Goal: Task Accomplishment & Management: Use online tool/utility

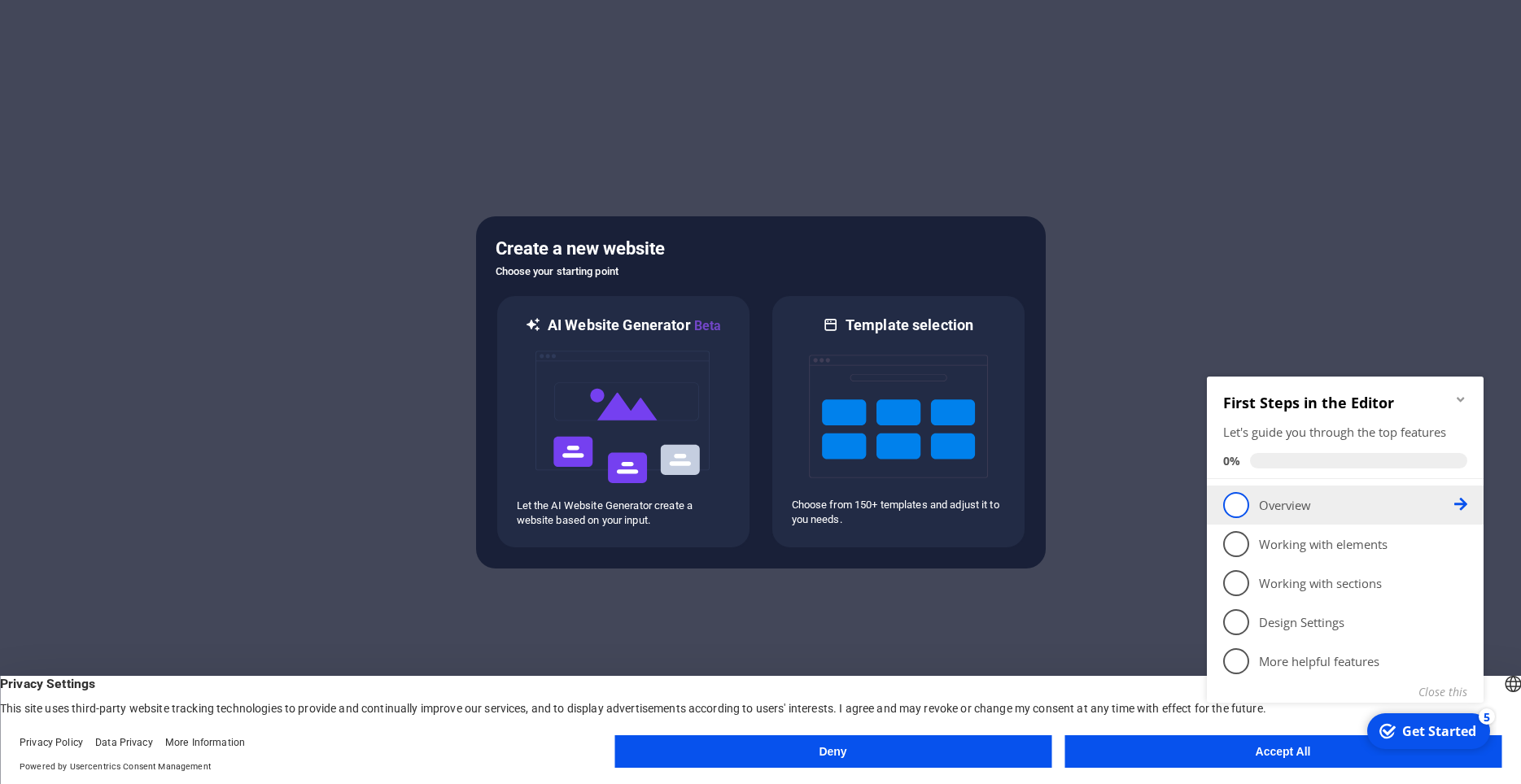
click at [1295, 509] on p "Overview - incomplete" at bounding box center [1357, 506] width 195 height 17
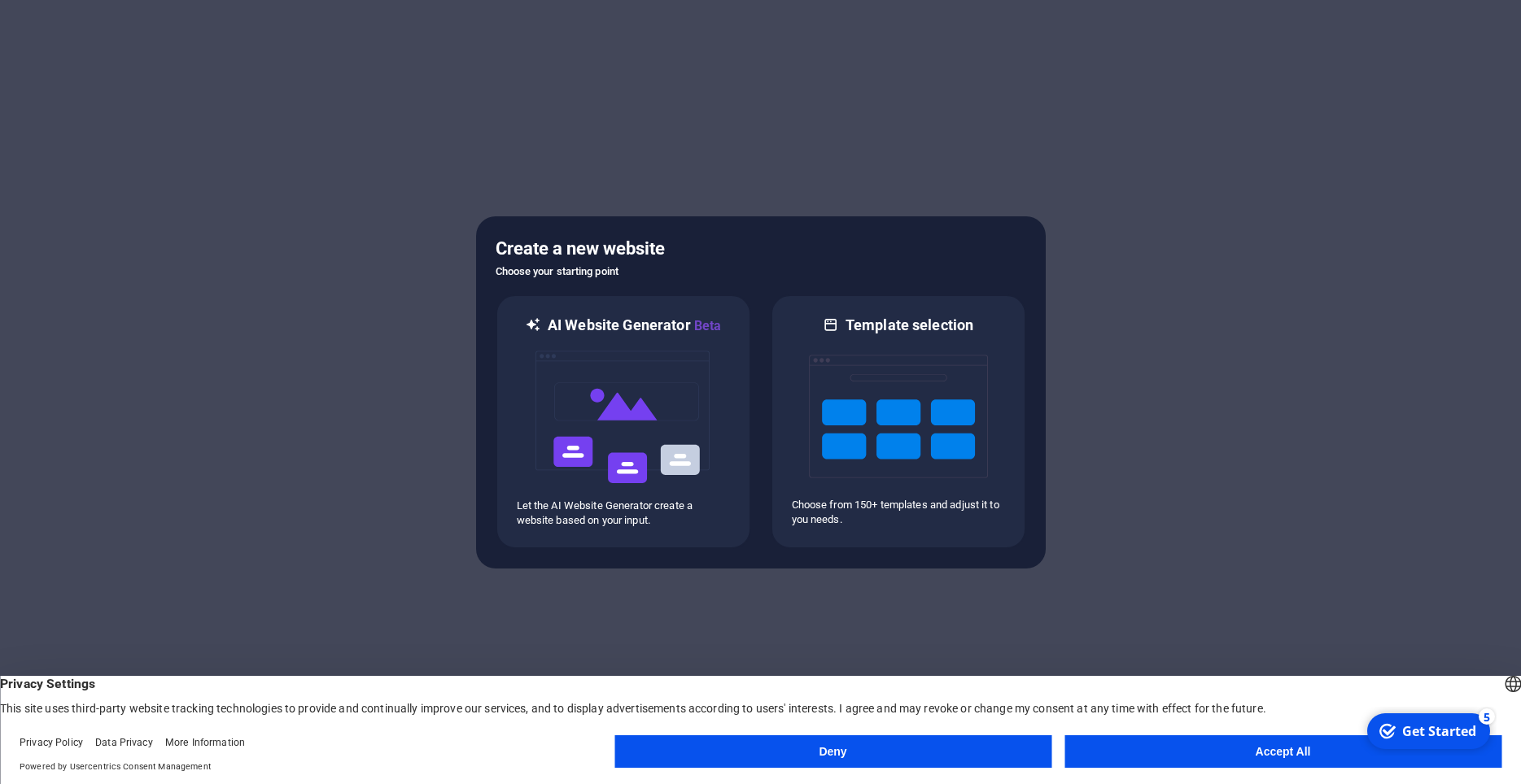
click at [1285, 750] on button "Accept All" at bounding box center [1283, 752] width 437 height 33
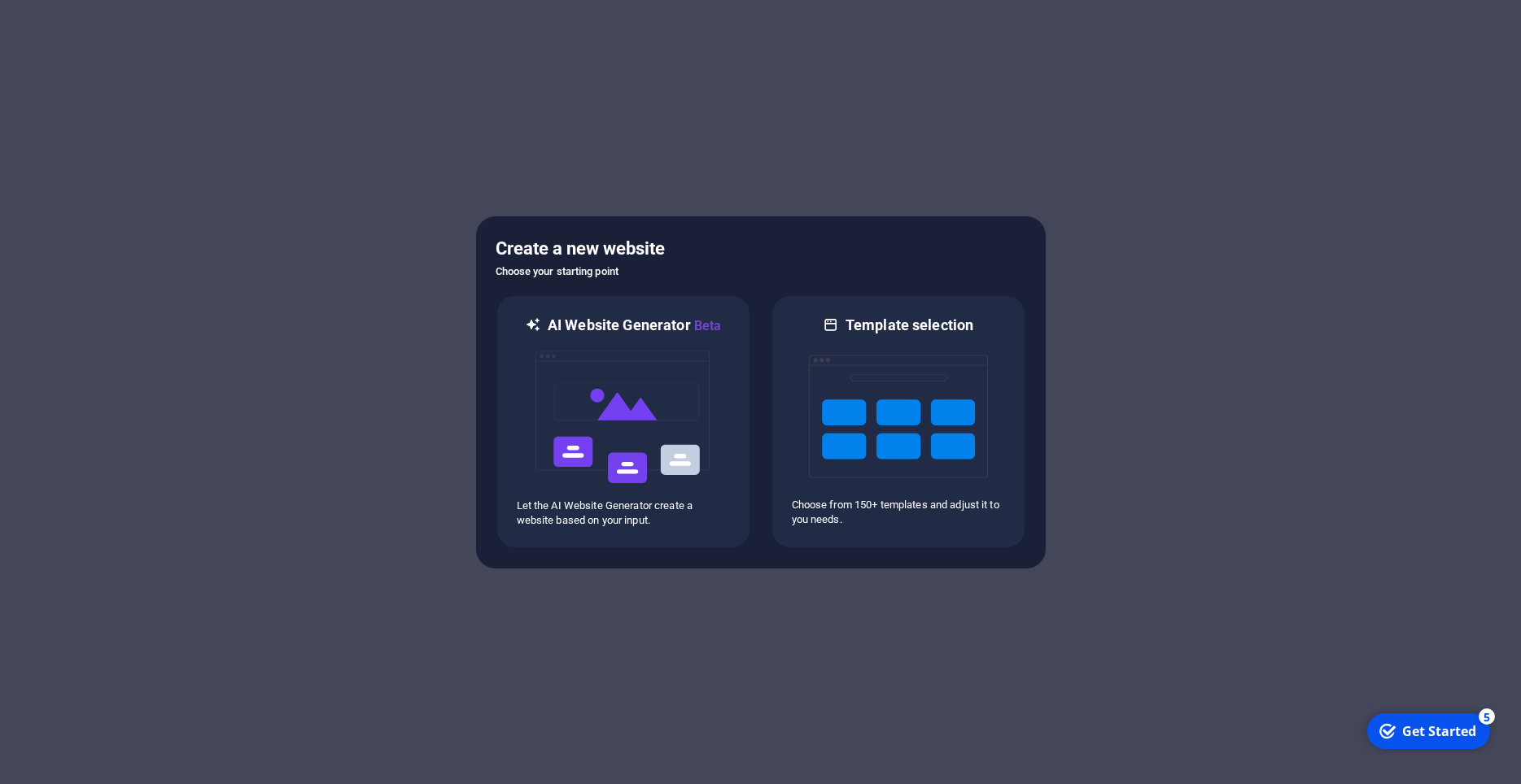
click at [1412, 735] on div "Get Started" at bounding box center [1439, 731] width 74 height 18
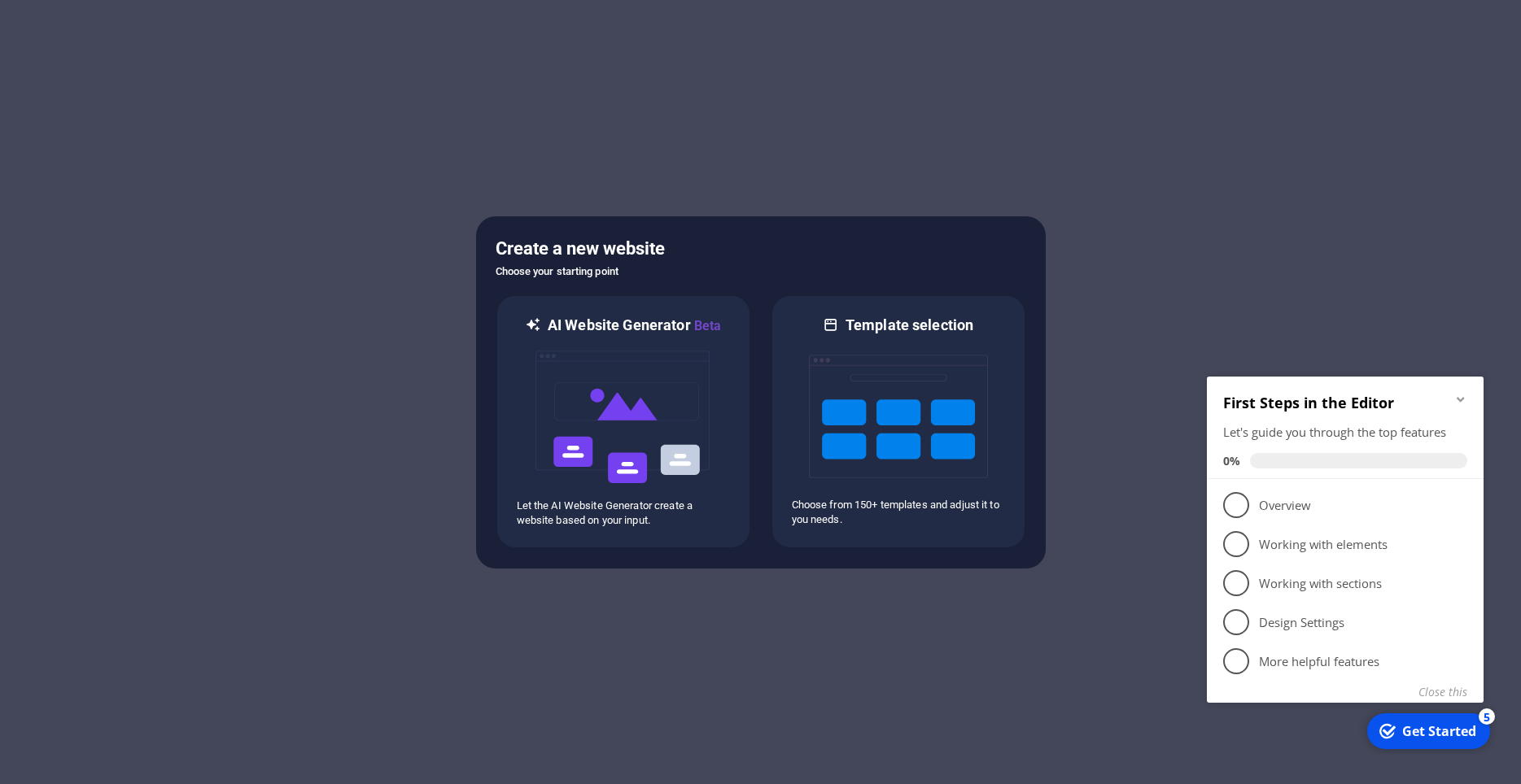
click at [1462, 402] on icon "Minimize checklist" at bounding box center [1461, 399] width 13 height 13
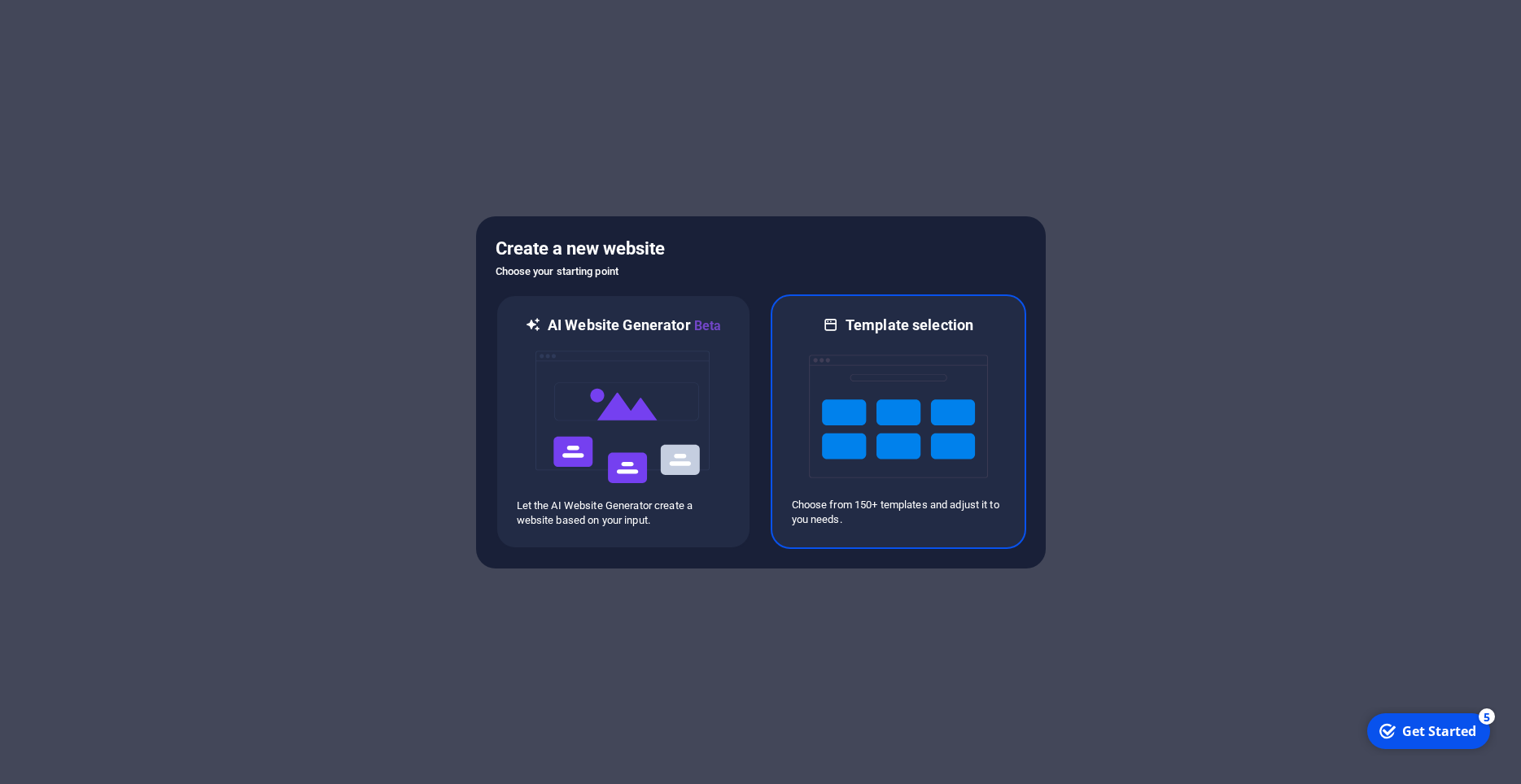
click at [902, 507] on p "Choose from 150+ templates and adjust it to you needs." at bounding box center [898, 512] width 214 height 29
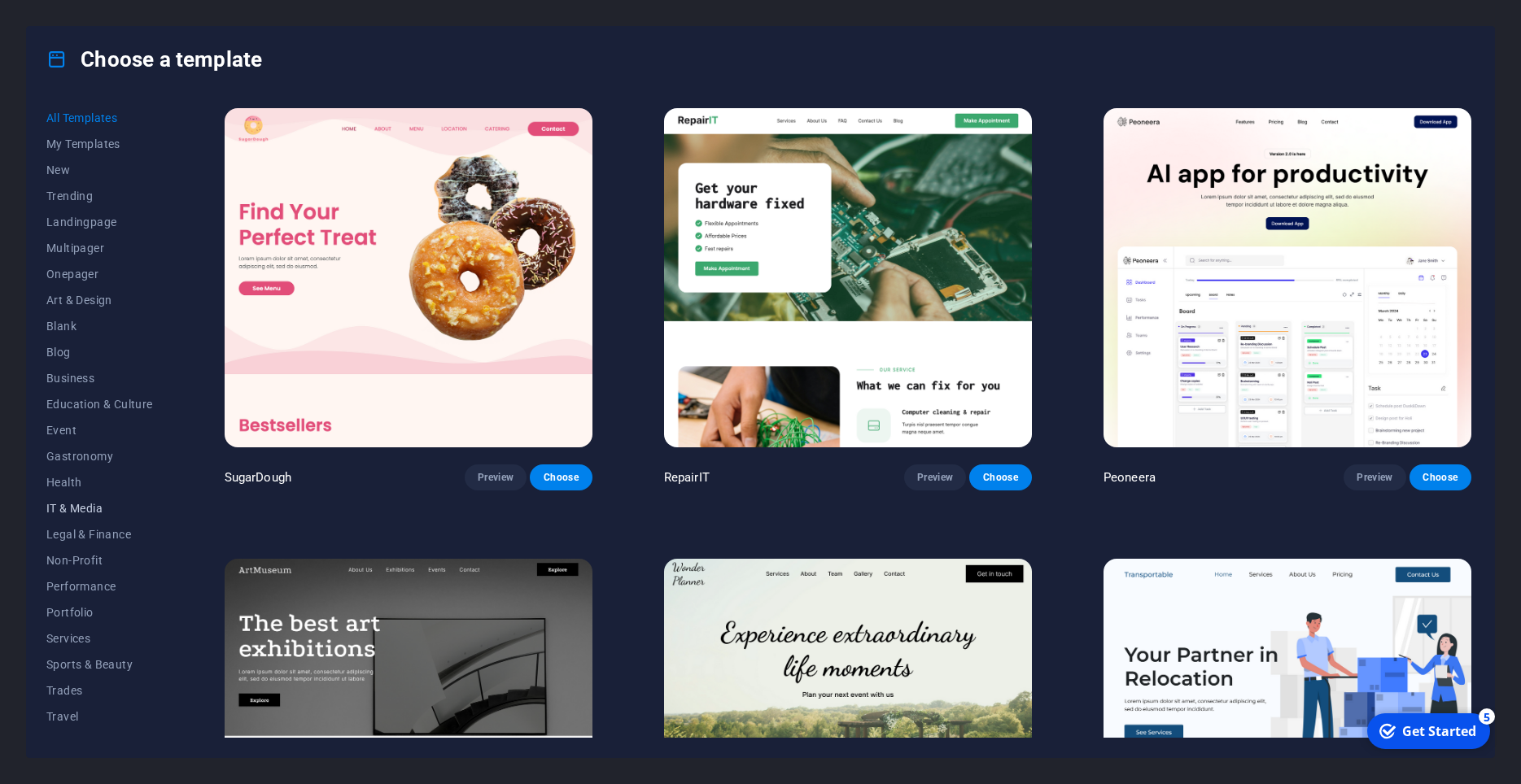
click at [82, 510] on span "IT & Media" at bounding box center [100, 508] width 107 height 13
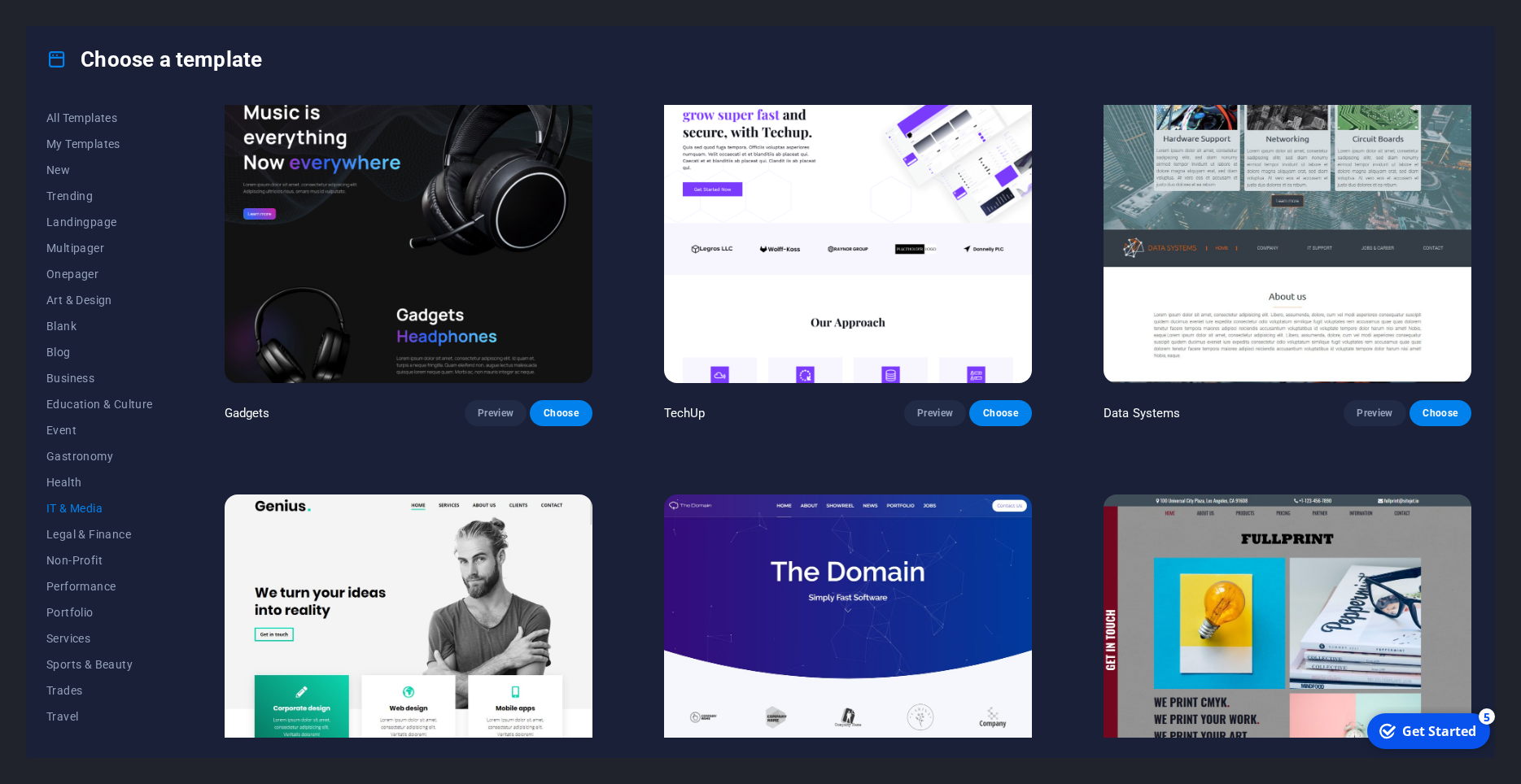
scroll to position [586, 0]
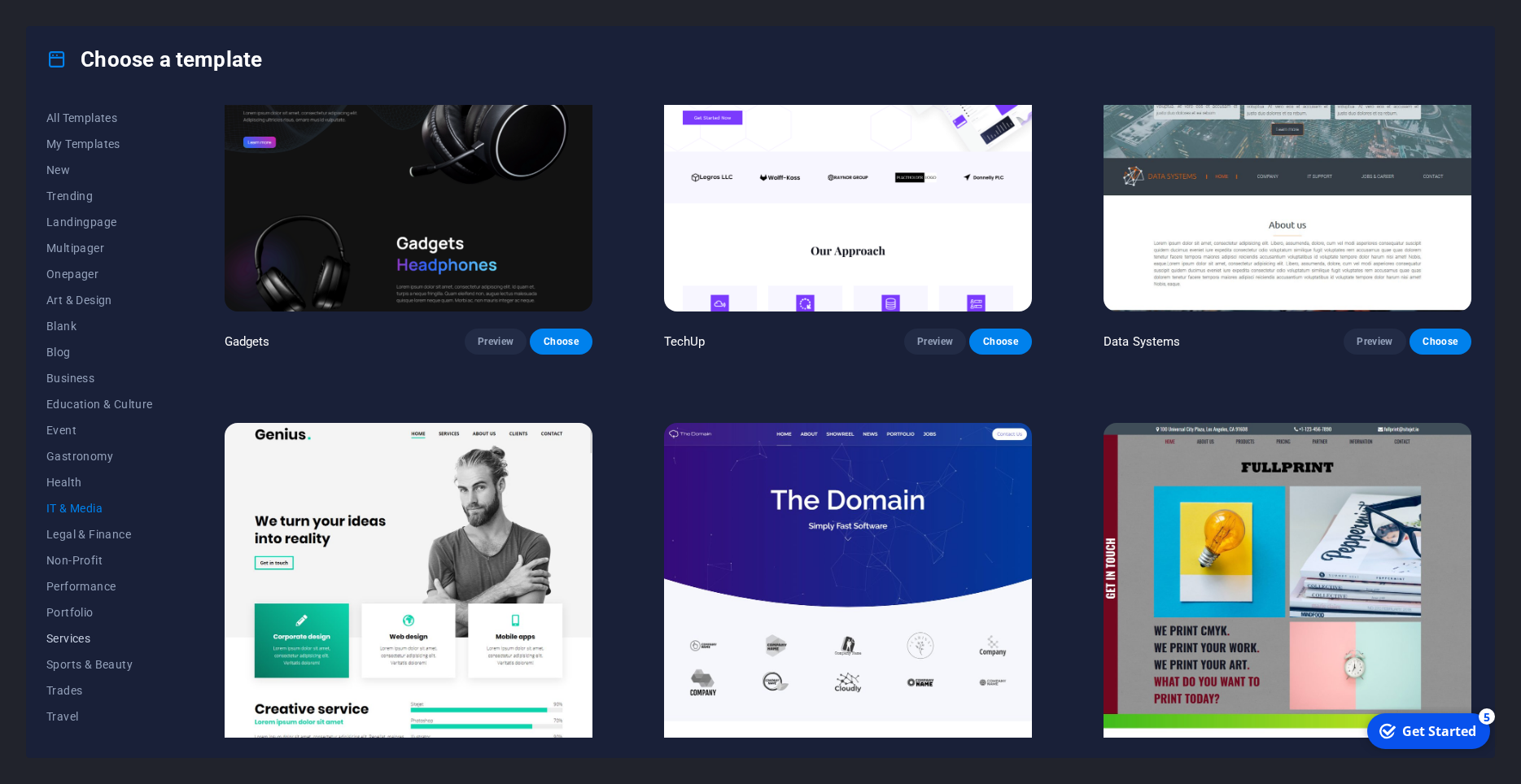
click at [63, 637] on span "Services" at bounding box center [100, 639] width 107 height 13
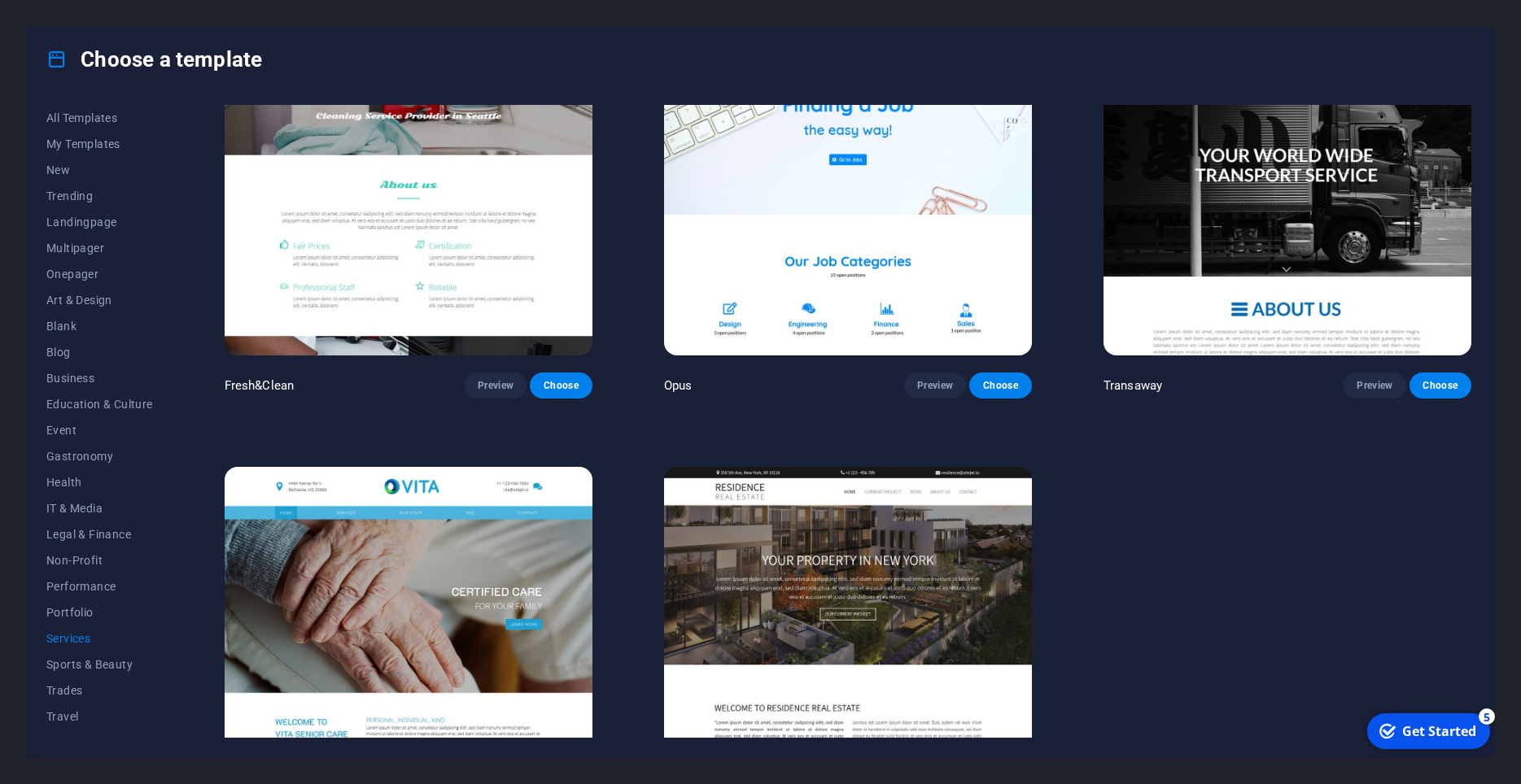
scroll to position [2458, 0]
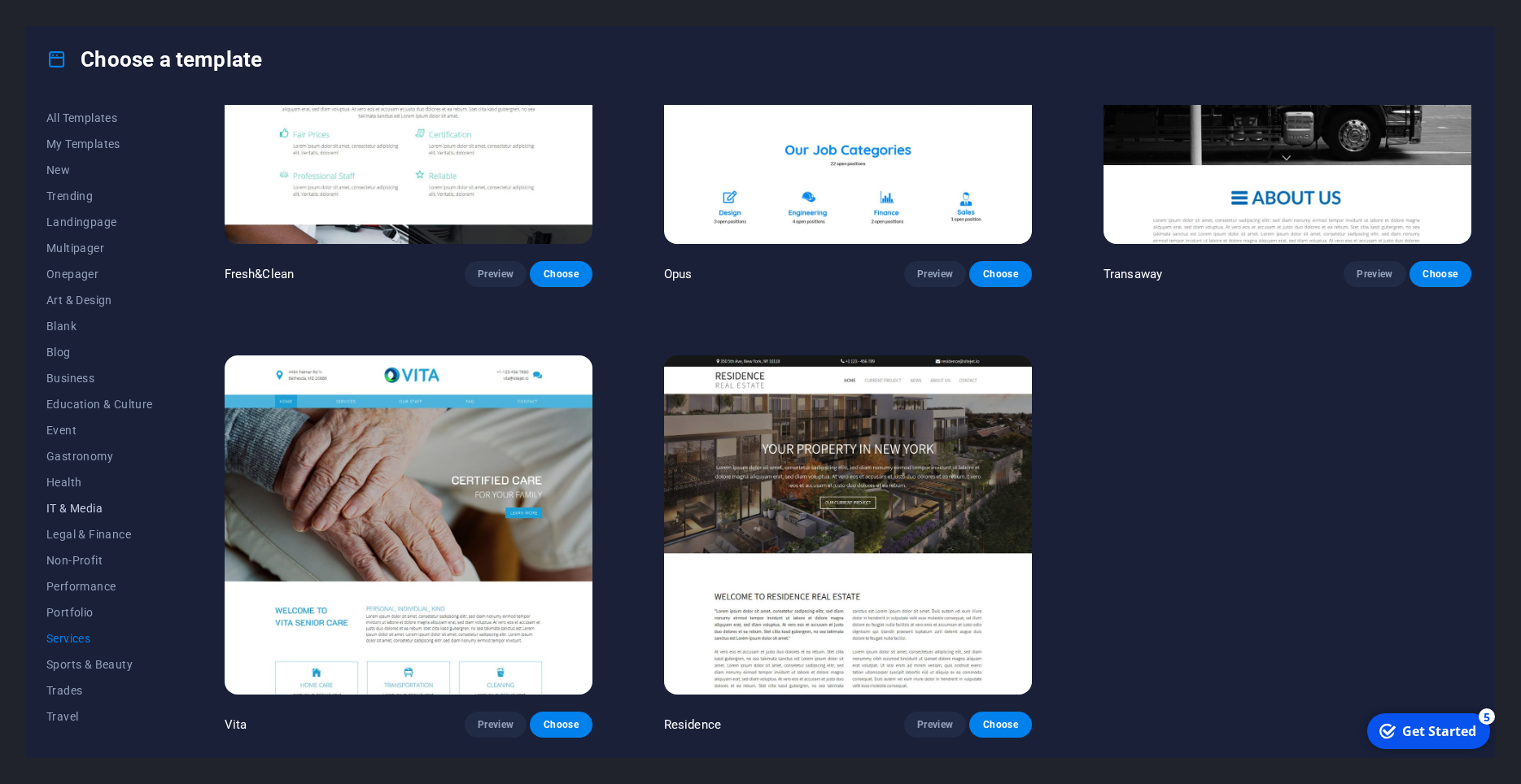
click at [72, 501] on button "IT & Media" at bounding box center [100, 508] width 107 height 26
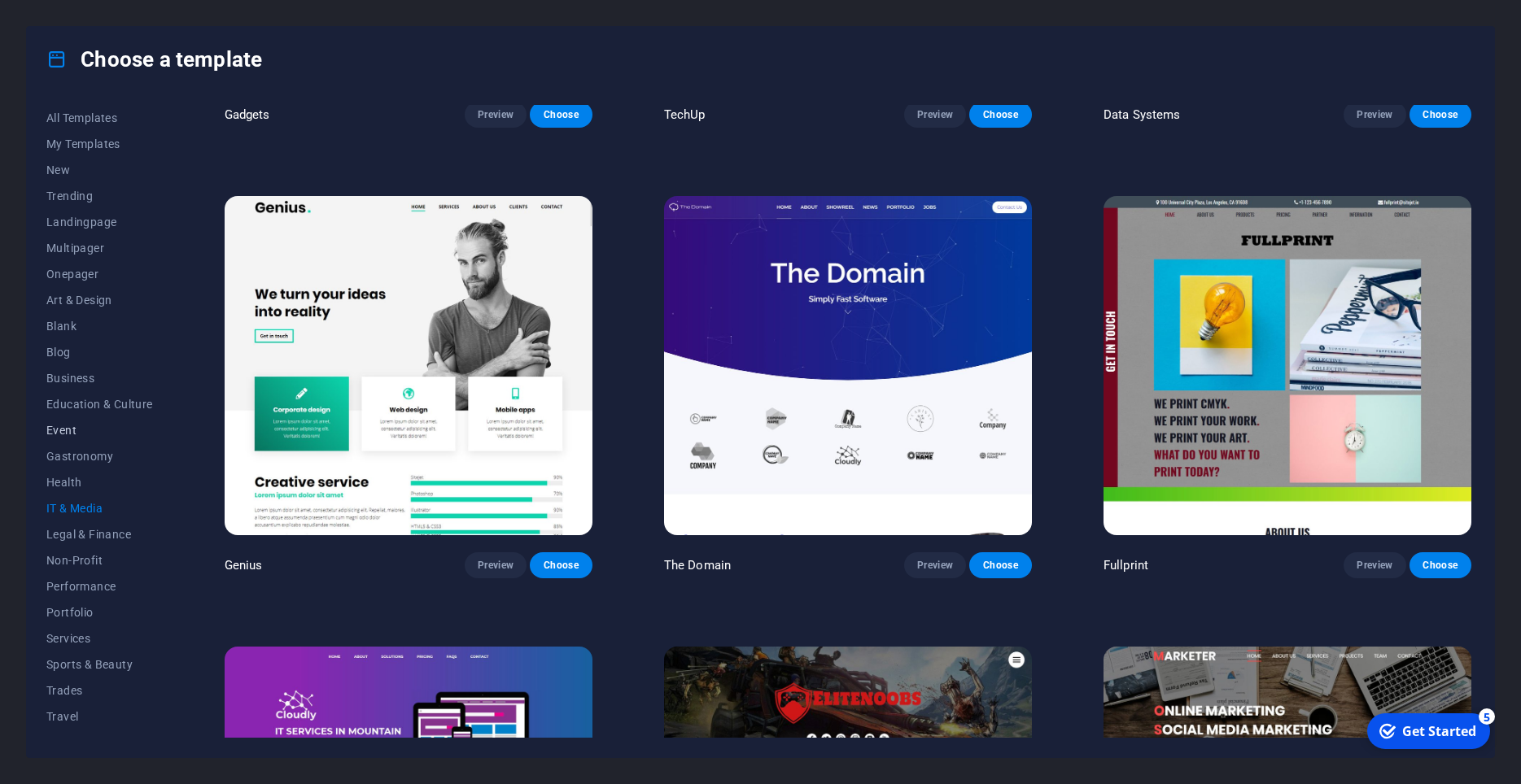
scroll to position [18, 0]
click at [694, 120] on p "TechUp" at bounding box center [684, 115] width 41 height 16
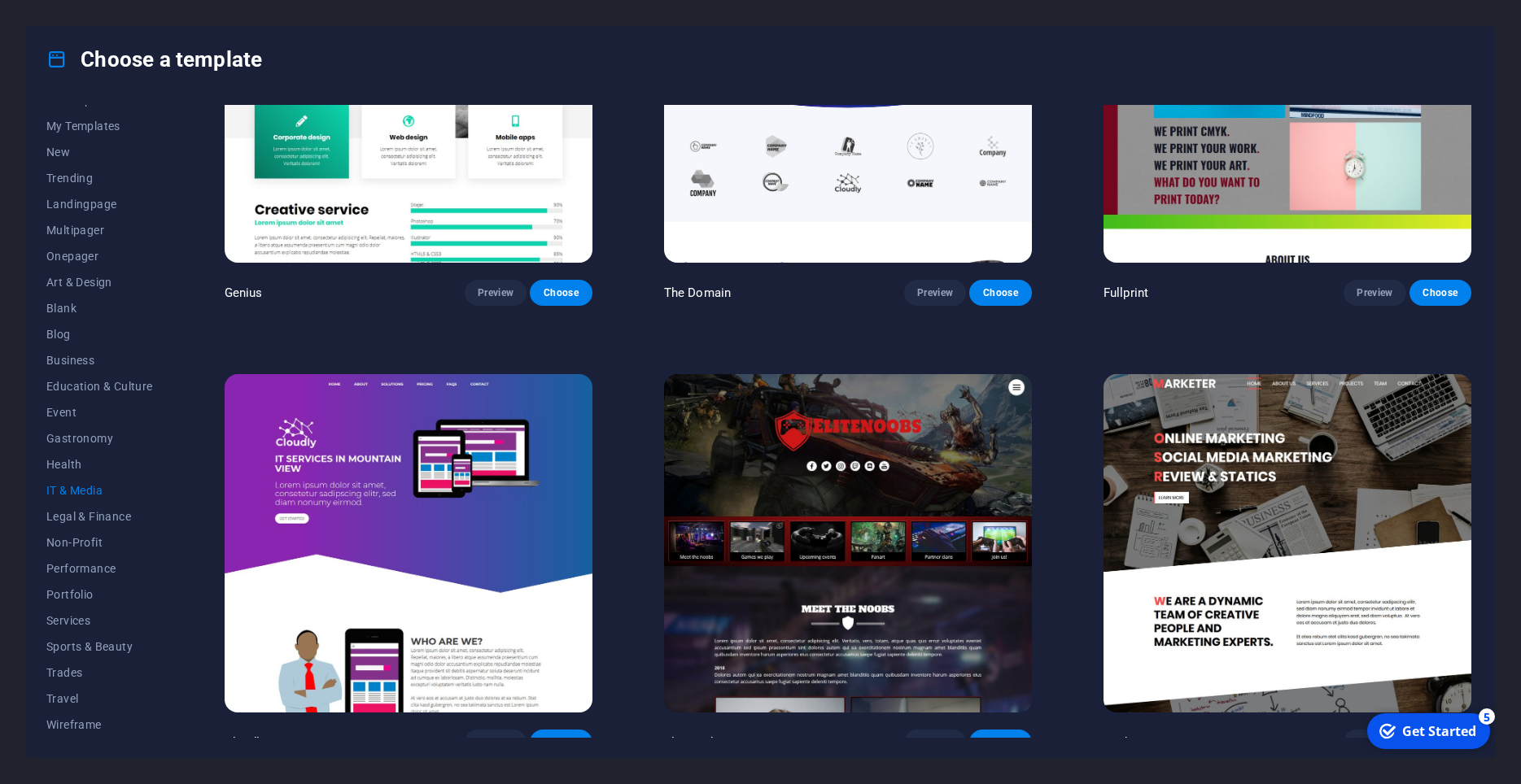
scroll to position [1105, 0]
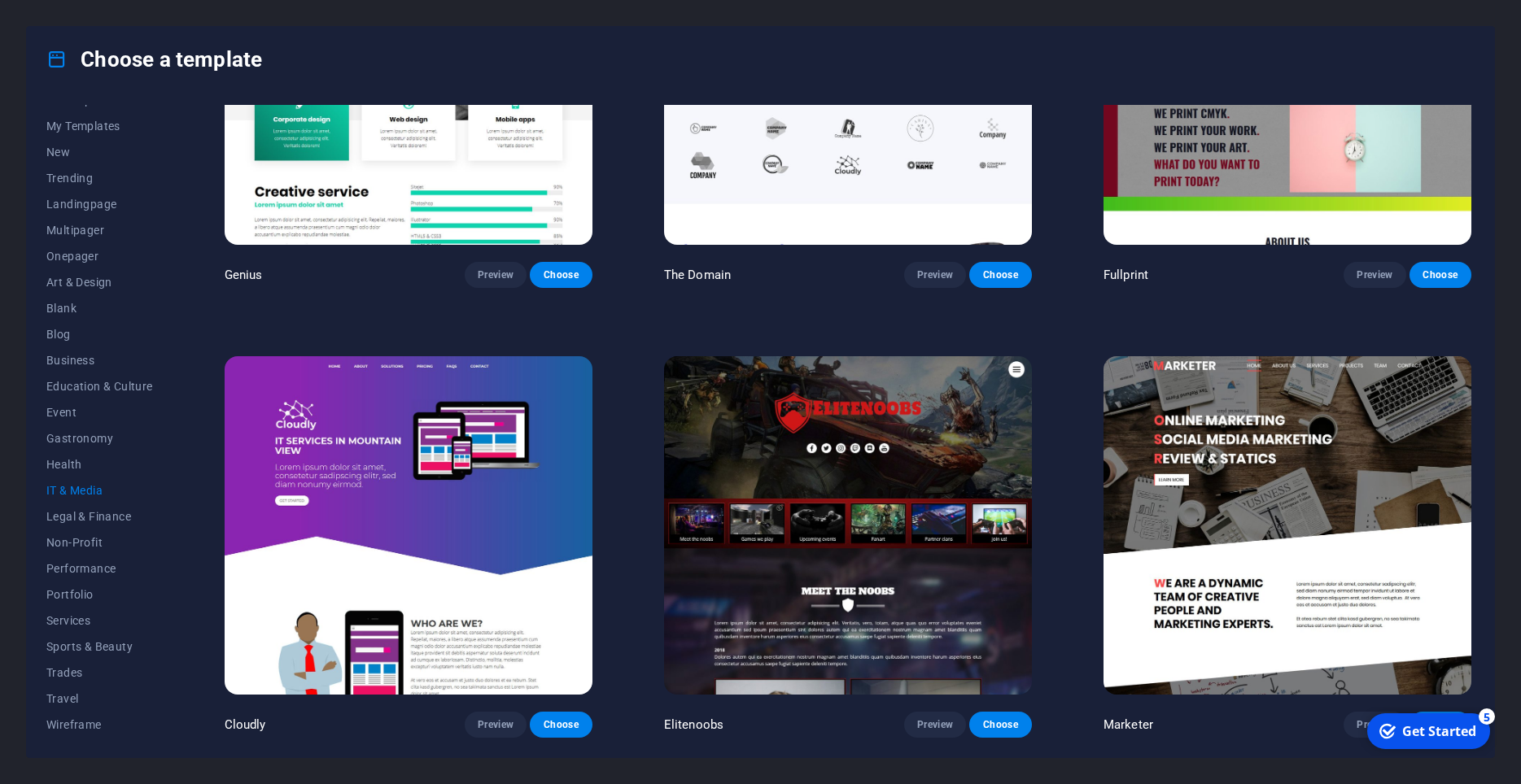
click at [418, 515] on img at bounding box center [408, 526] width 368 height 340
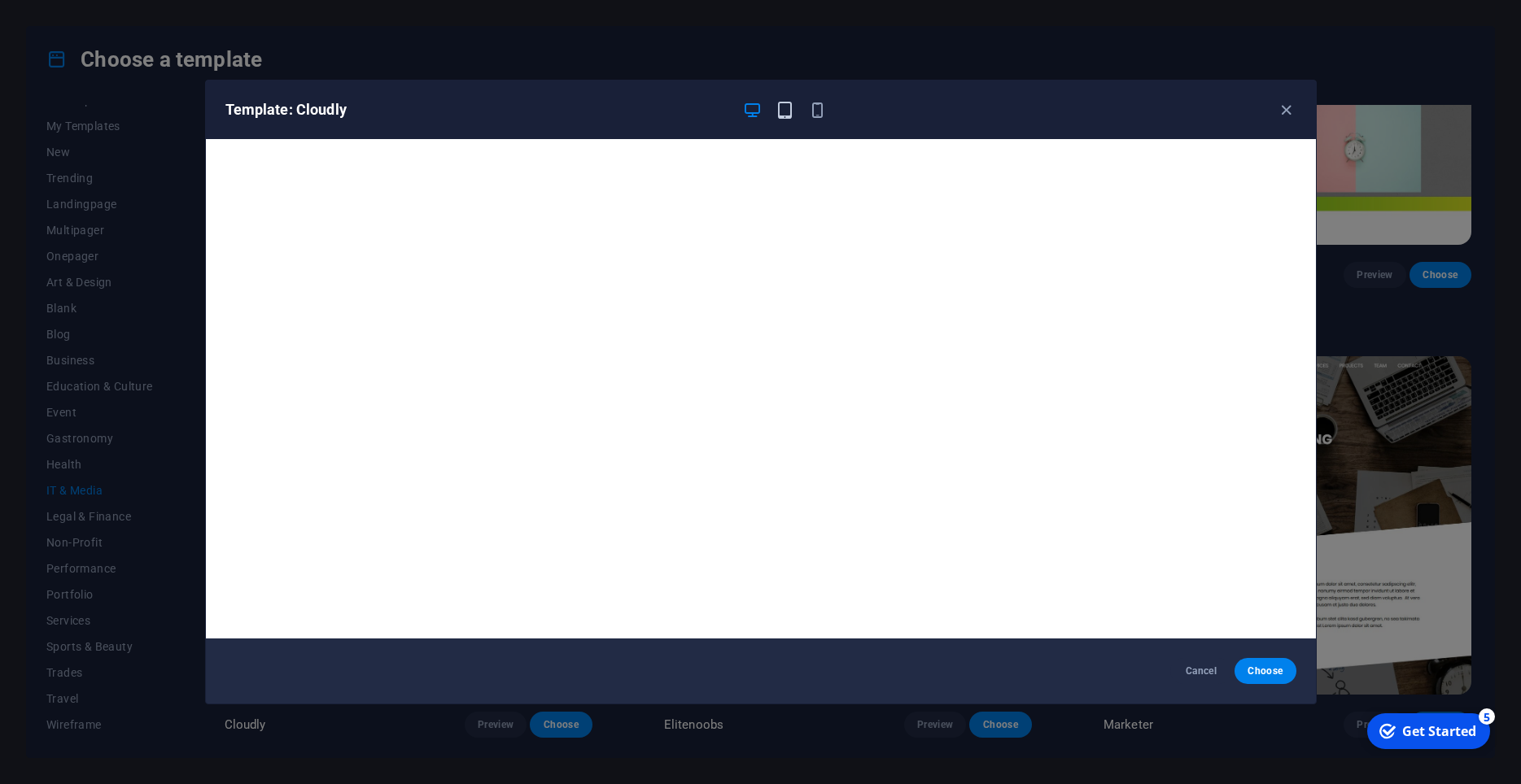
click at [785, 115] on icon "button" at bounding box center [784, 110] width 18 height 18
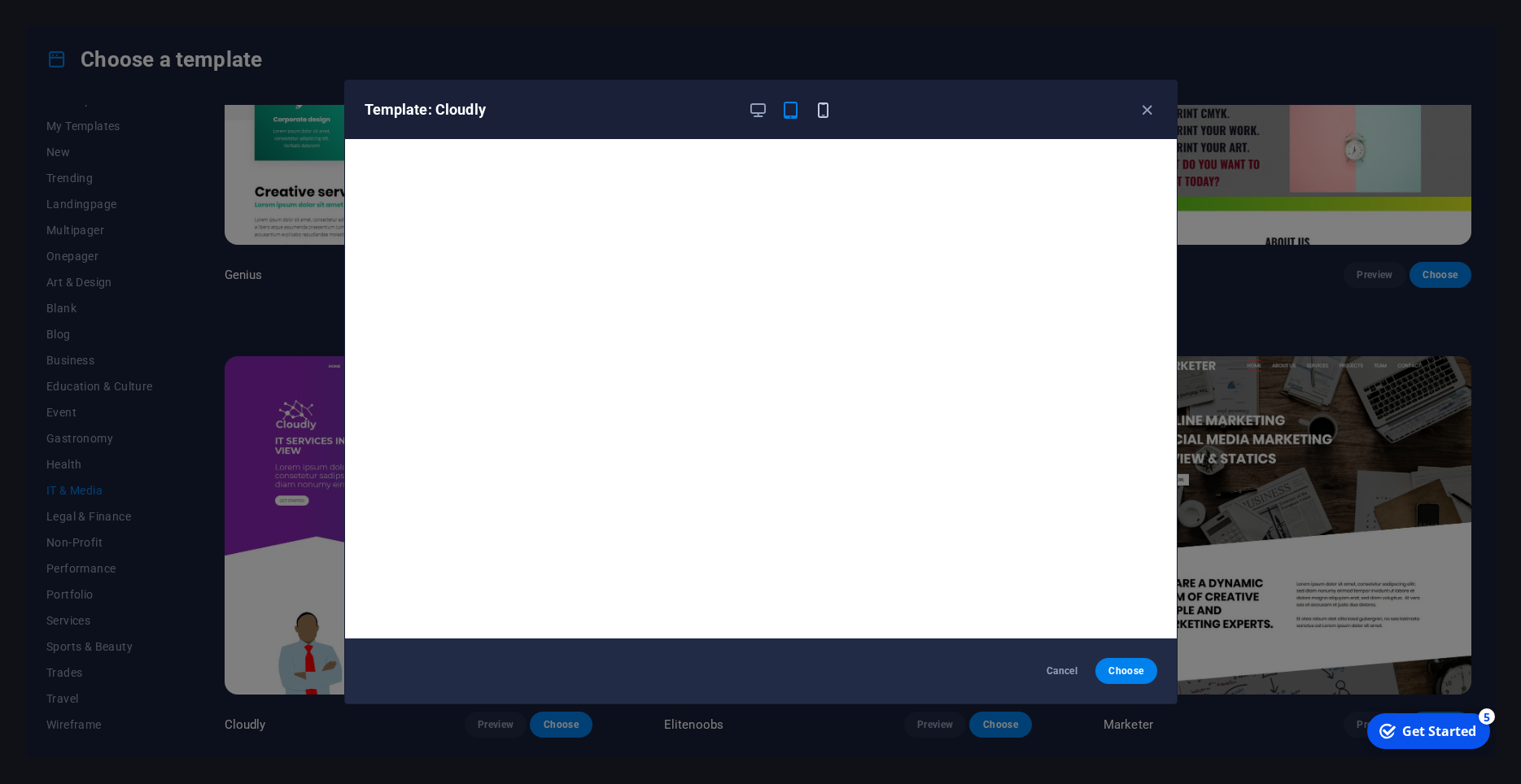
click at [829, 106] on icon "button" at bounding box center [823, 110] width 18 height 18
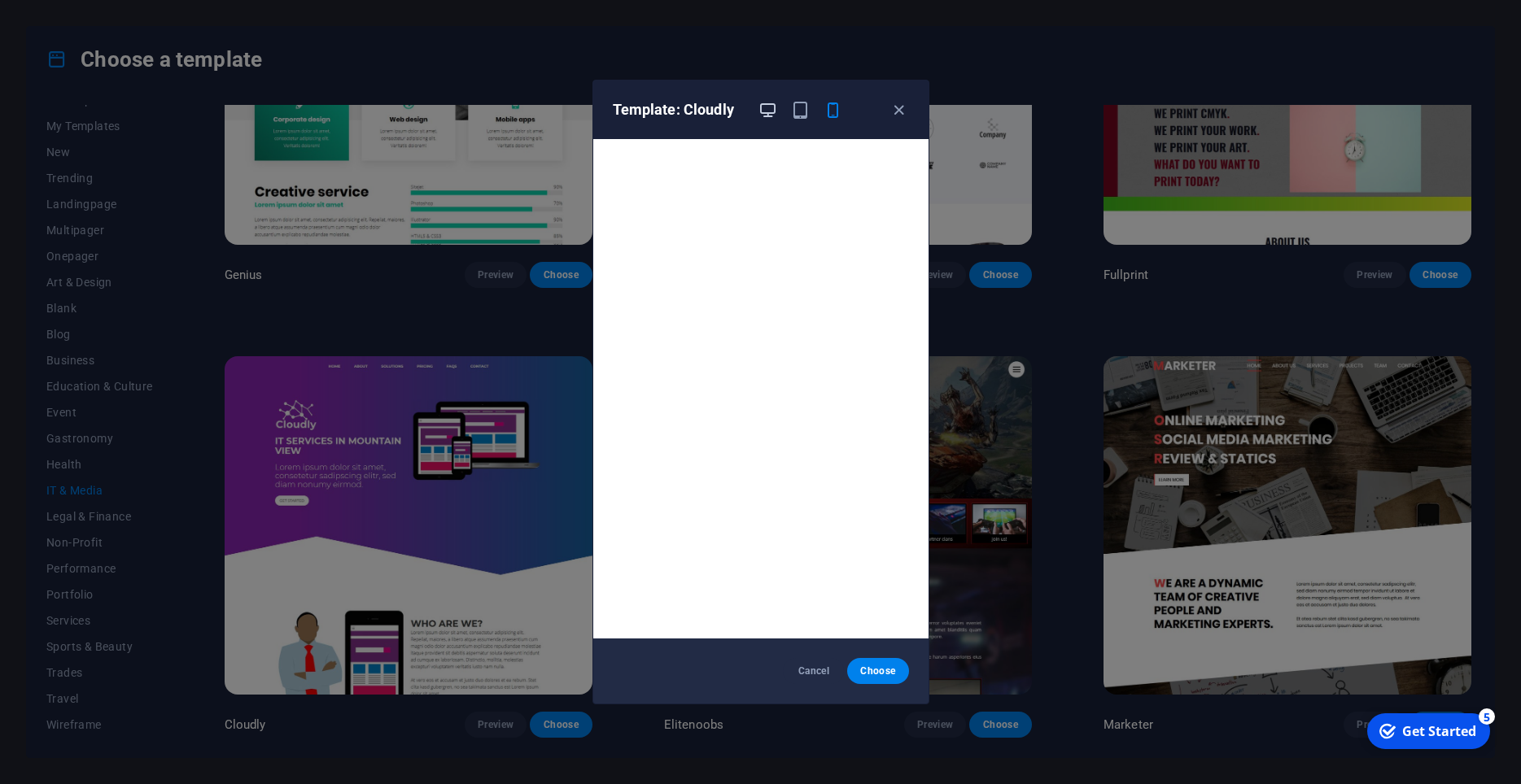
click at [760, 101] on icon "button" at bounding box center [768, 110] width 18 height 18
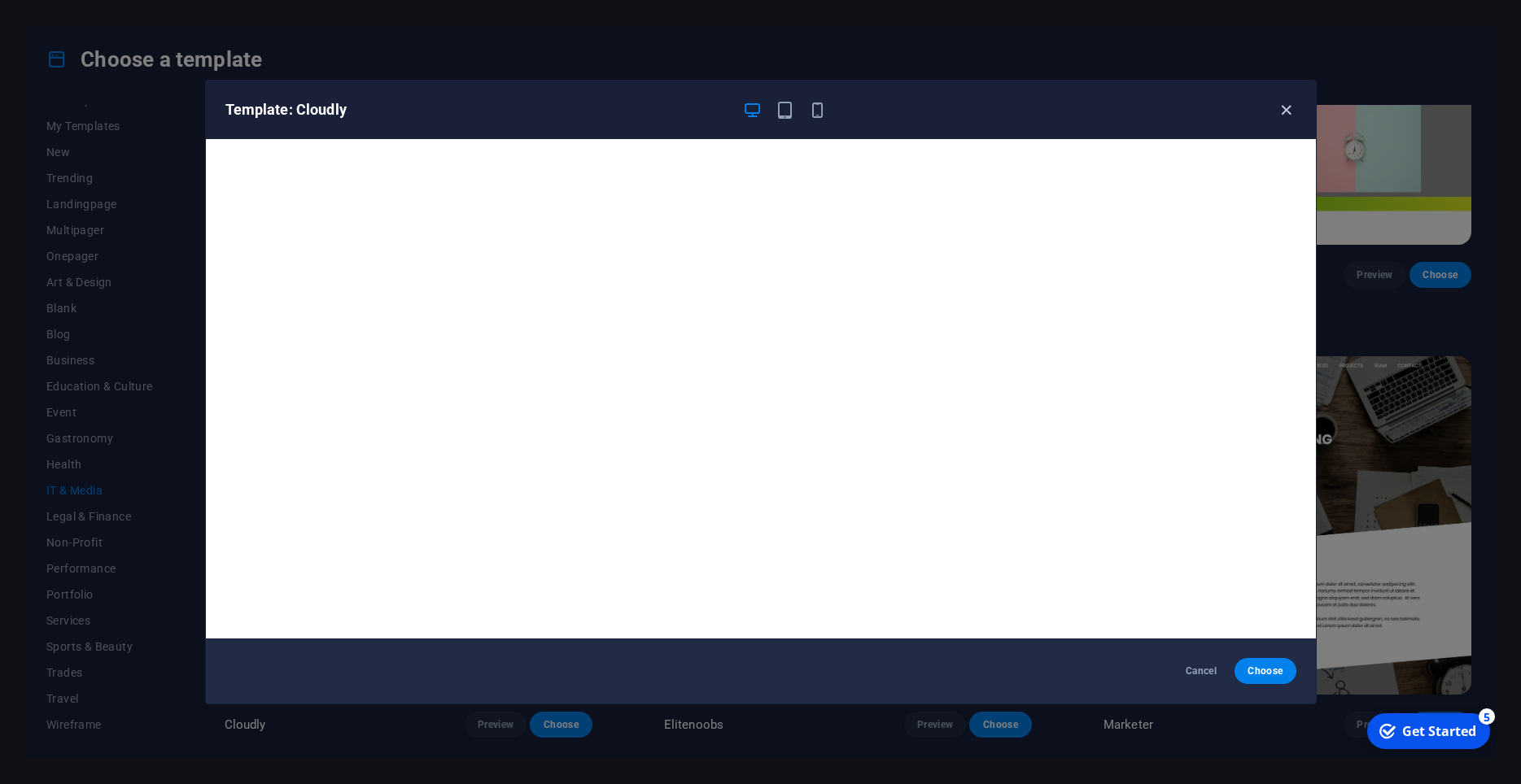
click at [1283, 110] on icon "button" at bounding box center [1285, 110] width 18 height 18
